Goal: Check status: Check status

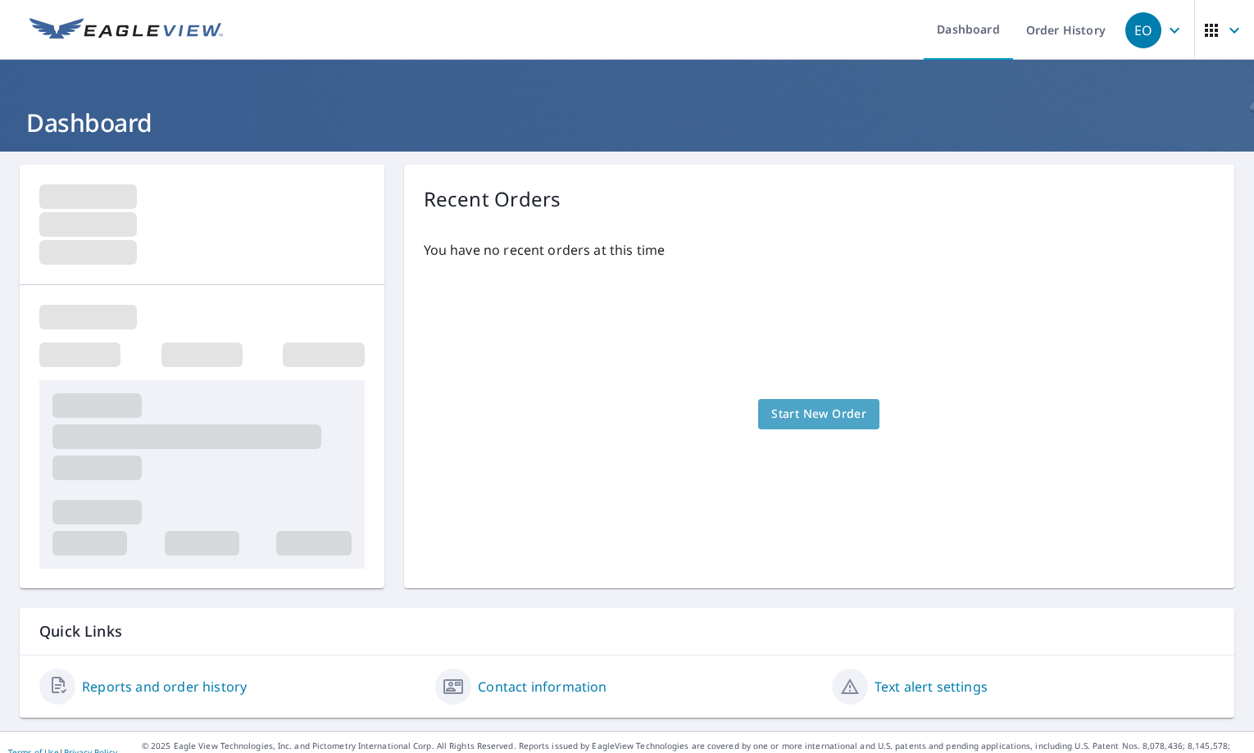
click at [812, 415] on span "Start New Order" at bounding box center [818, 414] width 95 height 20
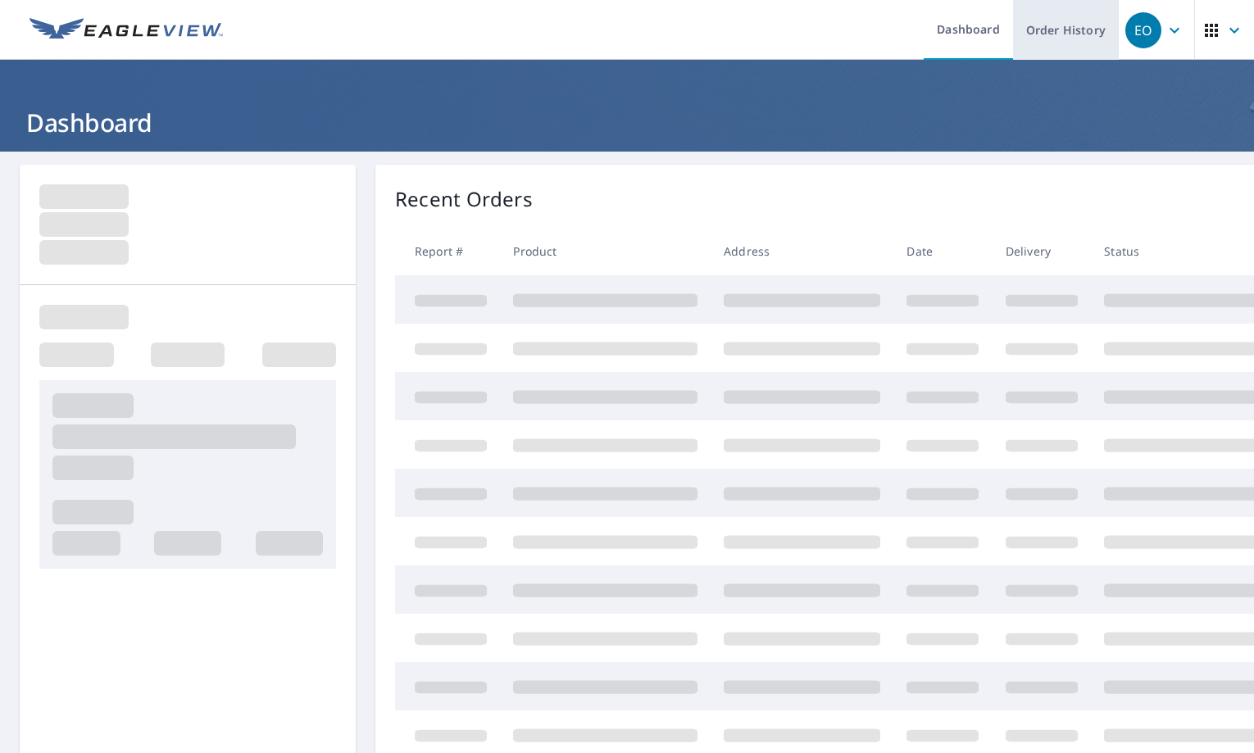
click at [1035, 30] on link "Order History" at bounding box center [1066, 30] width 106 height 60
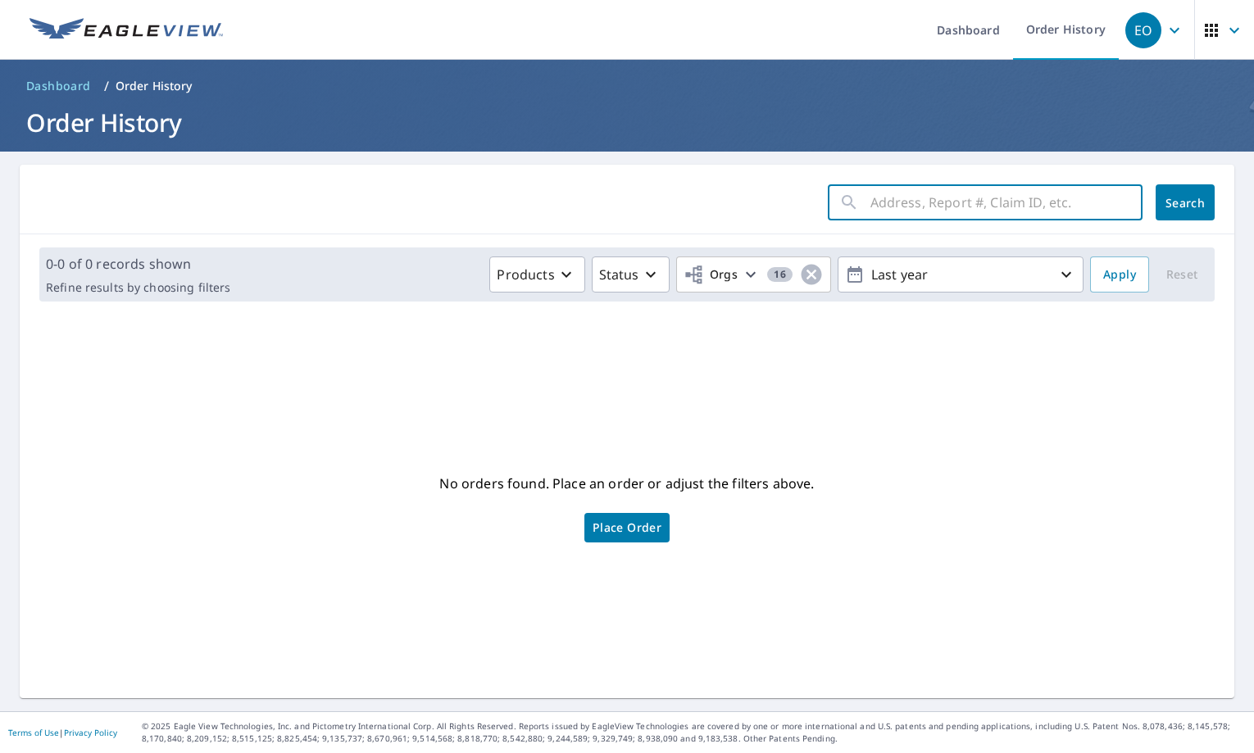
click at [893, 205] on input "text" at bounding box center [1006, 202] width 272 height 46
paste input "2388Z075H"
type input "2388Z075H"
click button "Search" at bounding box center [1185, 202] width 59 height 36
